Goal: Task Accomplishment & Management: Use online tool/utility

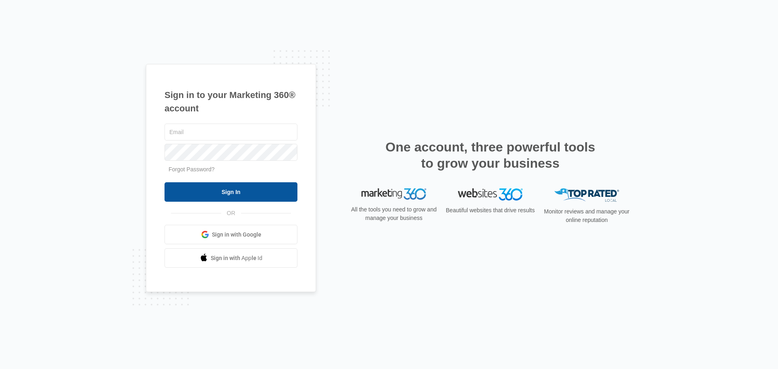
type input "[PERSON_NAME][EMAIL_ADDRESS][PERSON_NAME][DOMAIN_NAME]"
click at [259, 192] on input "Sign In" at bounding box center [231, 191] width 133 height 19
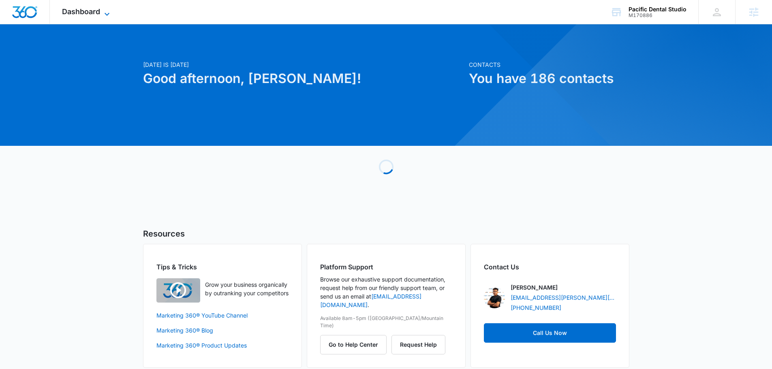
click at [107, 12] on icon at bounding box center [107, 14] width 10 height 10
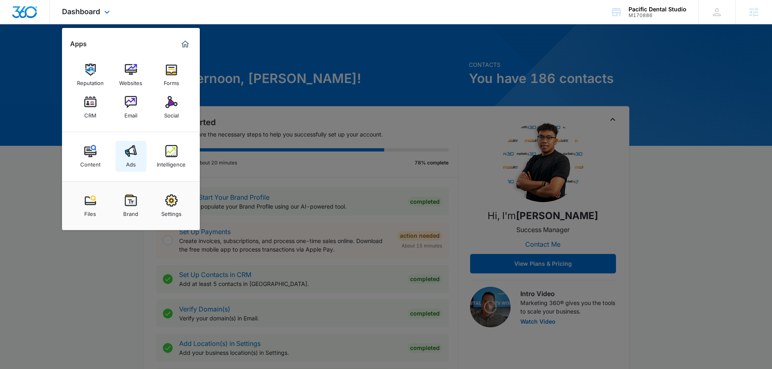
click at [119, 162] on link "Ads" at bounding box center [131, 156] width 31 height 31
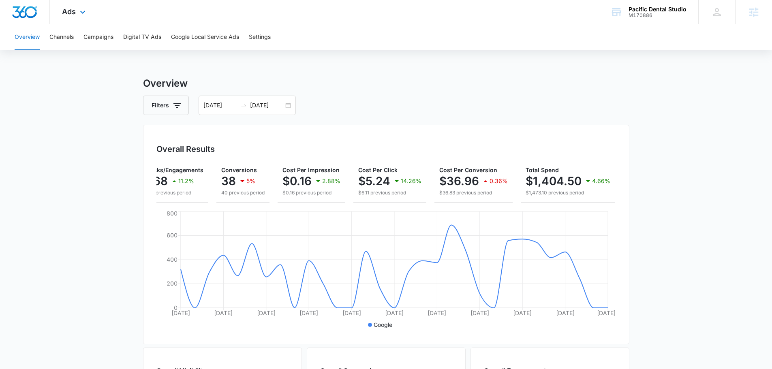
click at [83, 17] on div "Ads Apps Reputation Websites Forms CRM Email Social Content Ads Intelligence Fi…" at bounding box center [75, 12] width 50 height 24
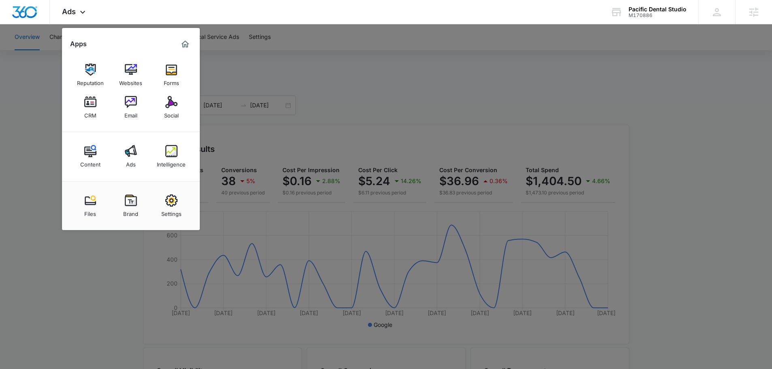
click at [40, 84] on div at bounding box center [386, 184] width 772 height 369
